Goal: Find specific page/section: Find specific page/section

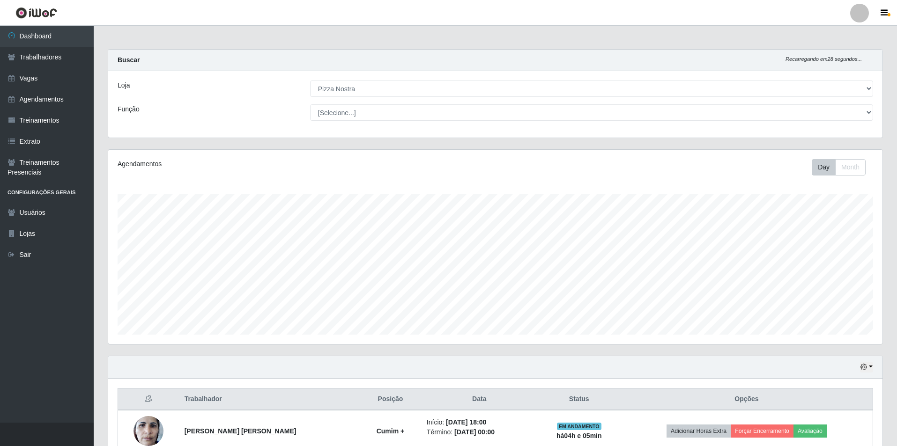
select select "337"
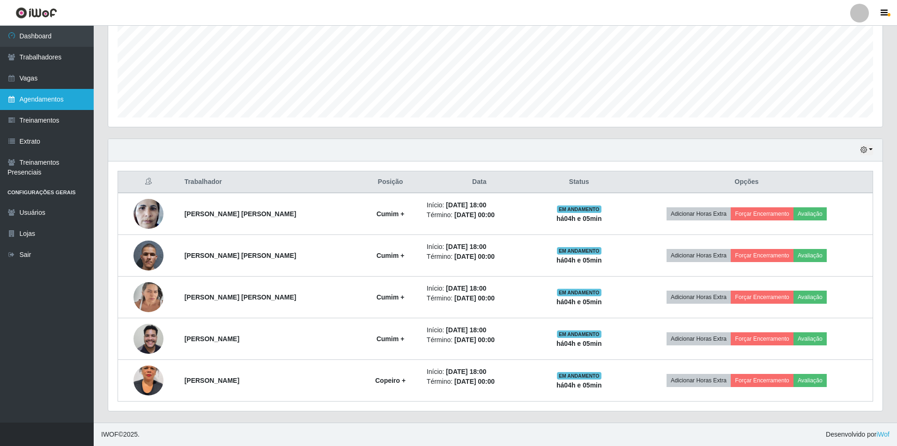
scroll to position [194, 774]
click at [61, 84] on link "Vagas" at bounding box center [47, 78] width 94 height 21
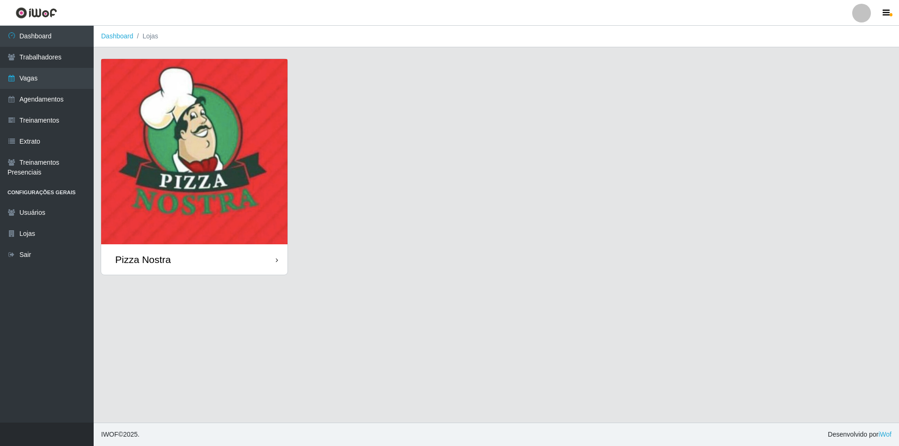
click at [184, 80] on img at bounding box center [194, 151] width 186 height 185
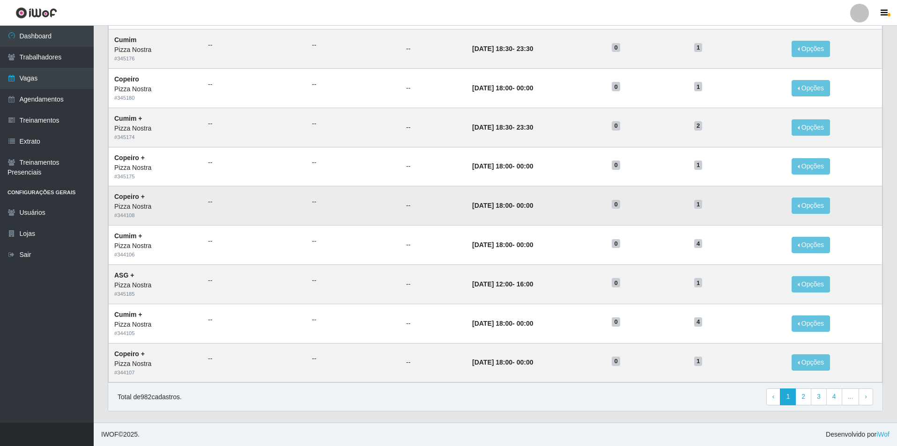
scroll to position [301, 0]
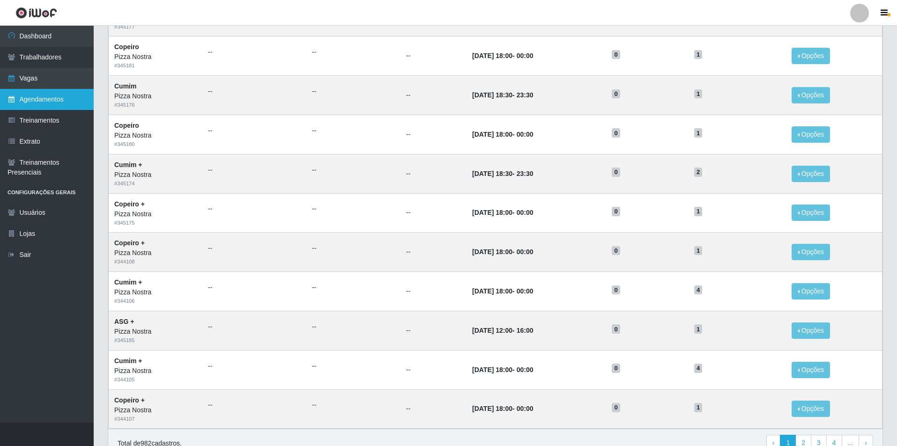
click at [65, 106] on link "Agendamentos" at bounding box center [47, 99] width 94 height 21
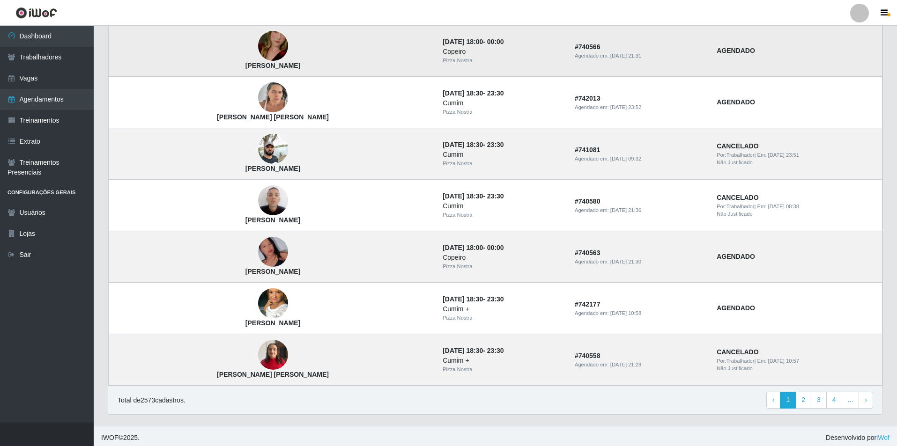
scroll to position [531, 0]
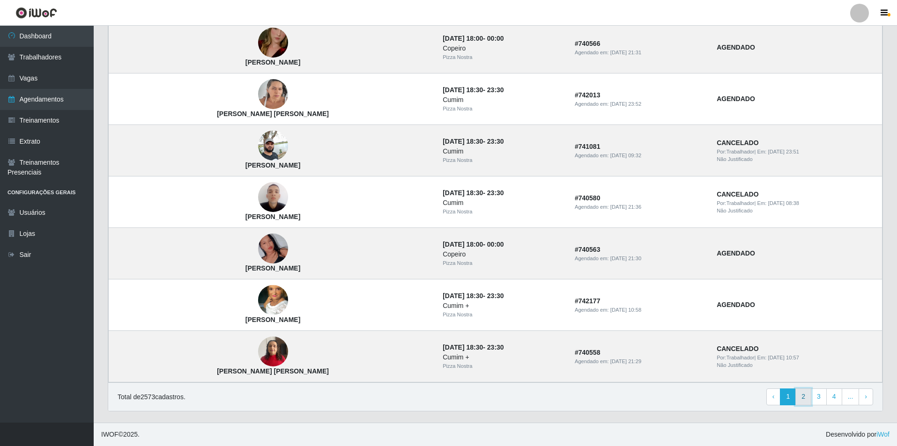
click at [803, 401] on link "2" at bounding box center [803, 397] width 16 height 17
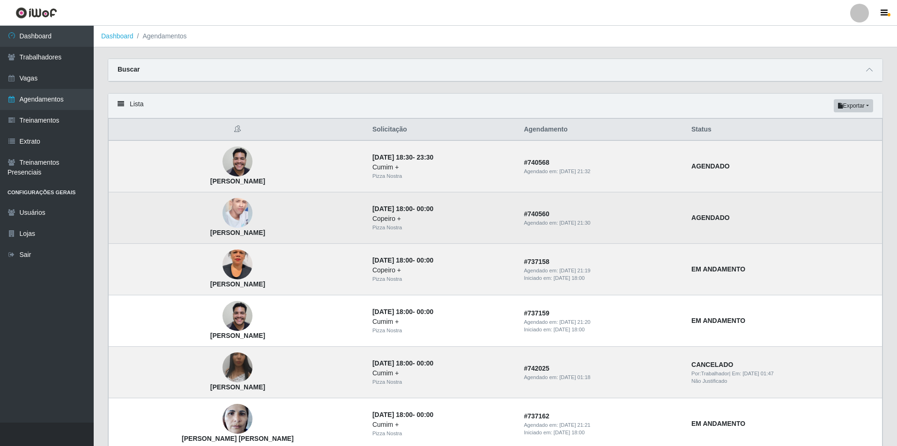
click at [240, 213] on img at bounding box center [237, 213] width 30 height 53
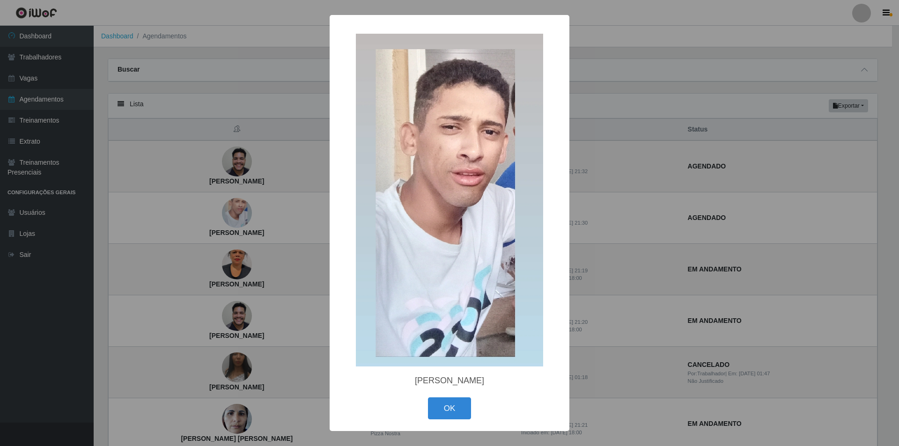
click at [158, 211] on div "× [PERSON_NAME] OK Cancel" at bounding box center [449, 223] width 899 height 446
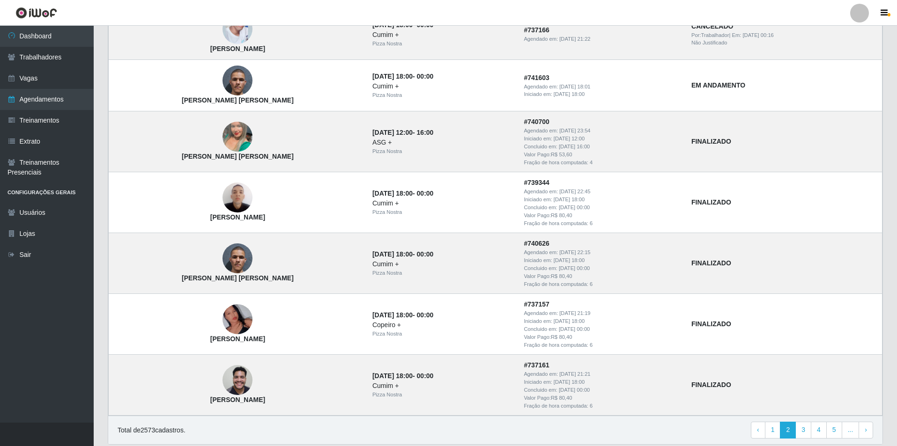
scroll to position [578, 0]
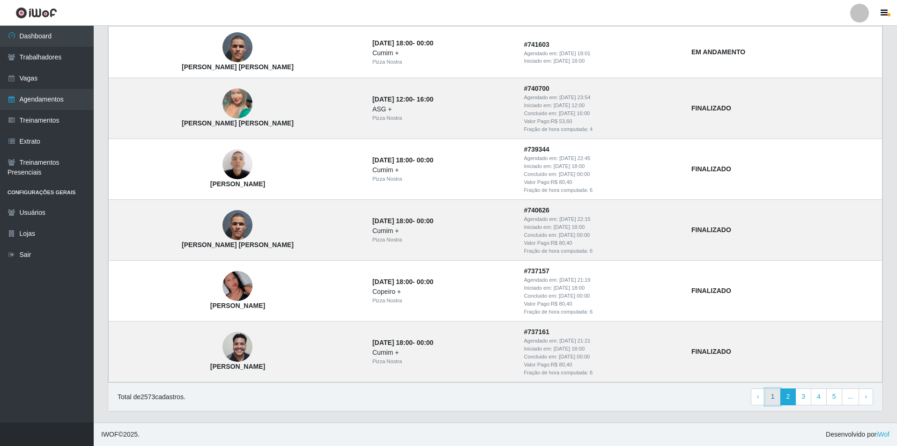
click at [780, 397] on link "1" at bounding box center [773, 397] width 16 height 17
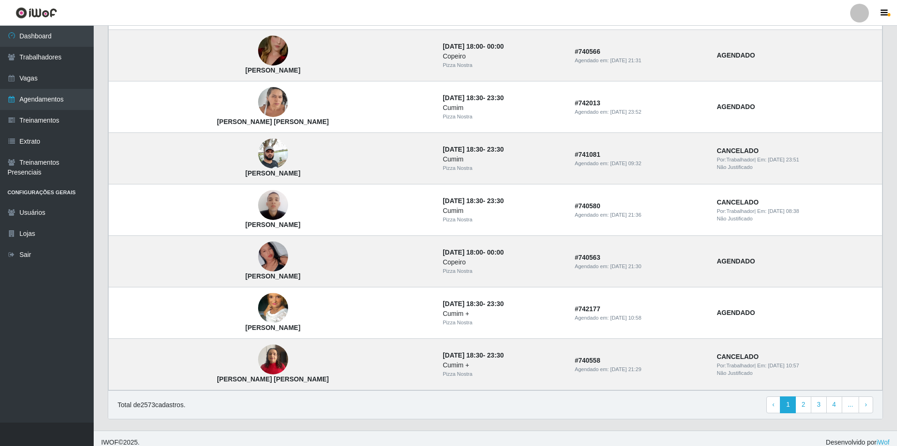
scroll to position [531, 0]
